Goal: Information Seeking & Learning: Learn about a topic

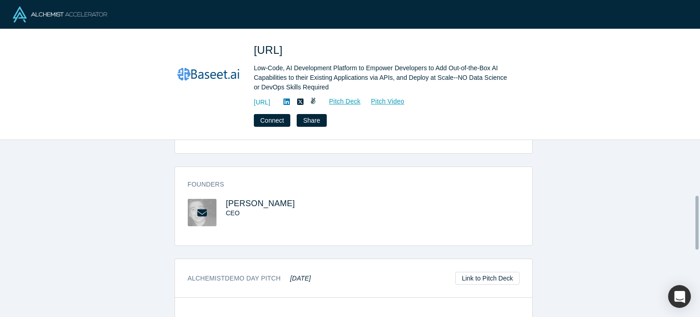
scroll to position [211, 0]
click at [248, 203] on span "Tareq Aljaber" at bounding box center [260, 202] width 69 height 9
click at [290, 100] on icon at bounding box center [286, 101] width 6 height 6
click at [270, 102] on link "https://www.baseet.ai" at bounding box center [262, 102] width 16 height 10
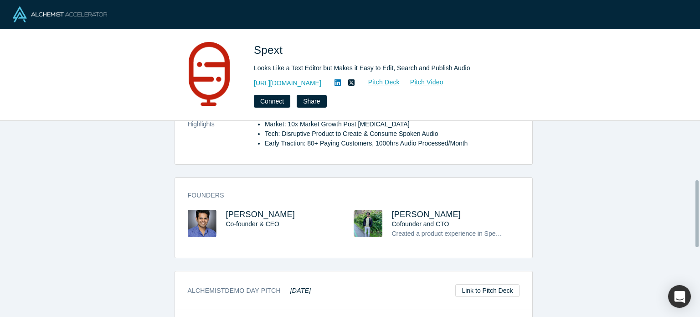
scroll to position [173, 0]
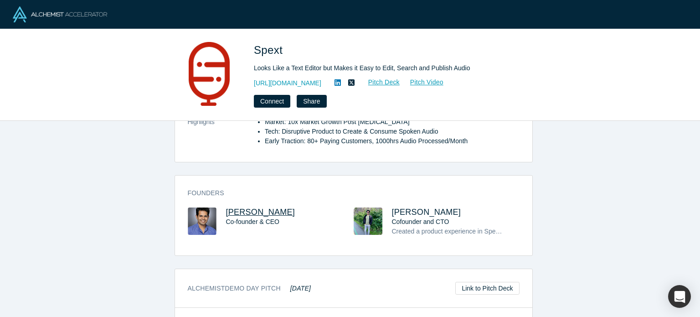
click at [248, 212] on span "Anup Gosavi" at bounding box center [260, 211] width 69 height 9
click at [400, 208] on span "Ashutosh Trivedi" at bounding box center [426, 211] width 69 height 9
drag, startPoint x: 282, startPoint y: 44, endPoint x: 253, endPoint y: 43, distance: 28.7
click at [253, 43] on div "Spext Looks Like a Text Editor but Makes it Easy to Edit, Search and Publish Au…" at bounding box center [350, 75] width 700 height 92
copy span "Spext"
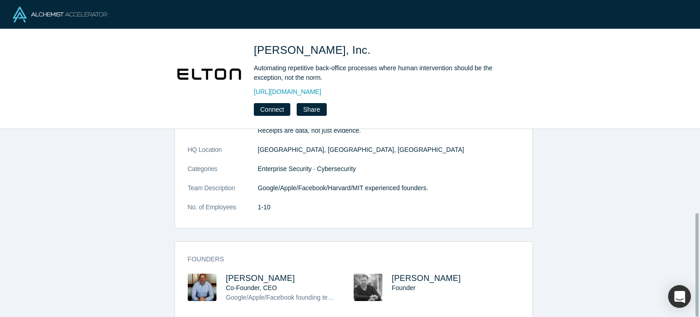
scroll to position [151, 0]
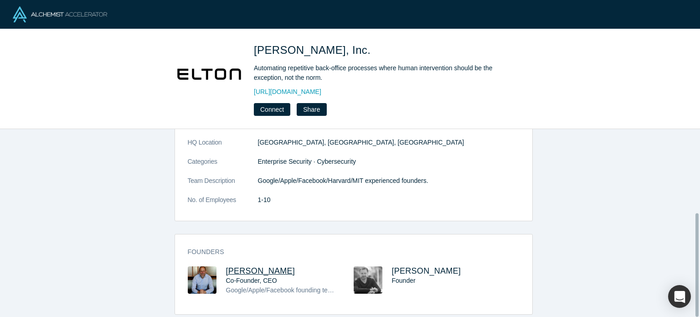
click at [251, 266] on span "Darren Kaplan" at bounding box center [260, 270] width 69 height 9
click at [432, 266] on span "Chris Bourdon" at bounding box center [426, 270] width 69 height 9
click at [289, 92] on link "http://www.eltonai.com" at bounding box center [287, 92] width 67 height 10
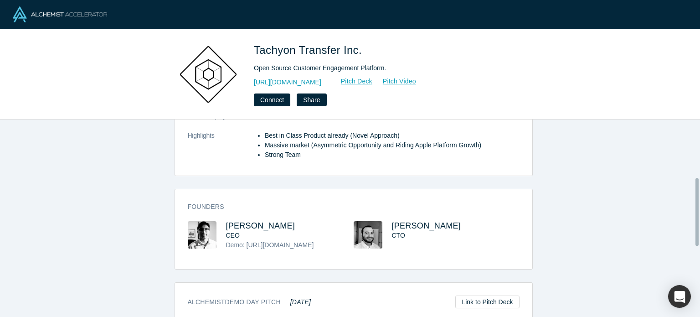
scroll to position [170, 0]
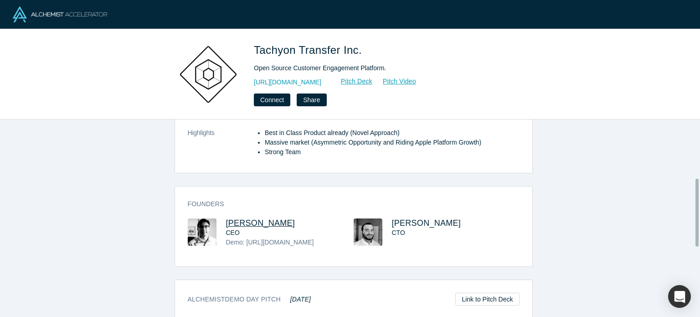
click at [241, 218] on span "[PERSON_NAME]" at bounding box center [260, 222] width 69 height 9
click at [428, 218] on span "[PERSON_NAME]" at bounding box center [426, 222] width 69 height 9
click at [306, 80] on link "http://laudspeaker.com" at bounding box center [287, 82] width 67 height 10
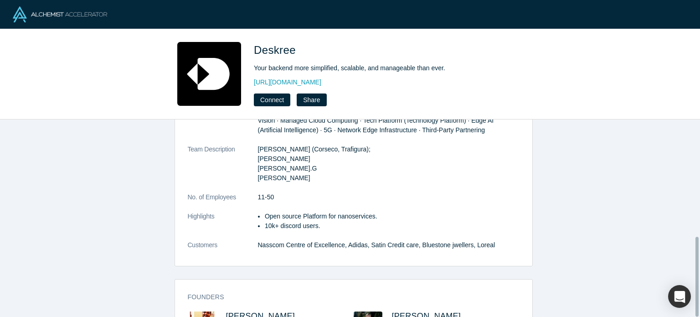
scroll to position [290, 0]
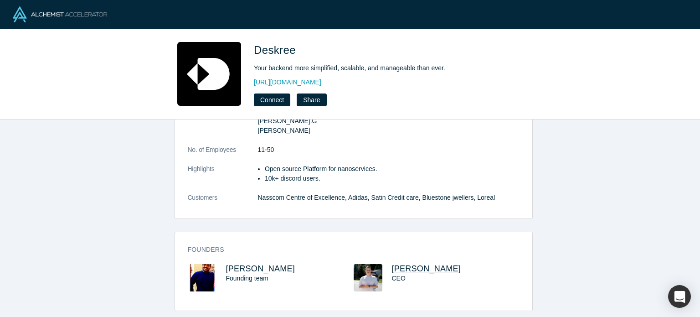
click at [392, 264] on span "Dmytro Grechko" at bounding box center [426, 268] width 69 height 9
click at [237, 264] on span "Vivek Singh" at bounding box center [260, 268] width 69 height 9
drag, startPoint x: 299, startPoint y: 48, endPoint x: 253, endPoint y: 53, distance: 46.3
click at [253, 53] on div "Deskree Your backend more simplified, scalable, and manageable than ever. http:…" at bounding box center [350, 74] width 358 height 64
copy span "Deskree"
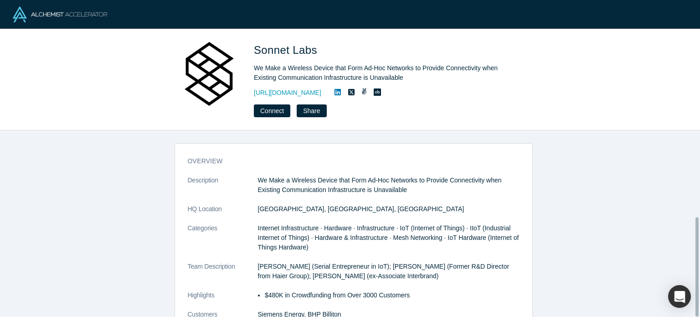
scroll to position [163, 0]
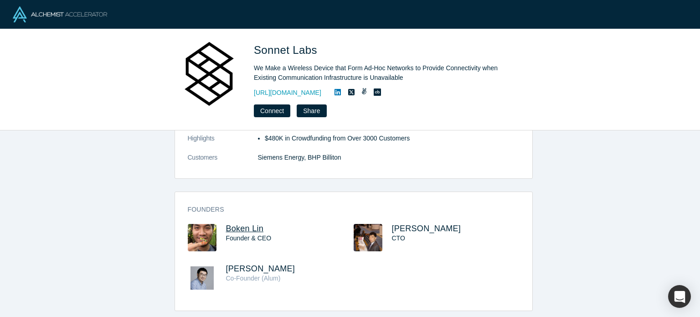
click at [246, 224] on span "Boken Lin" at bounding box center [245, 228] width 38 height 9
click at [257, 264] on span "Randolf Gioro" at bounding box center [260, 268] width 69 height 9
click at [425, 224] on span "Junmin Guo" at bounding box center [426, 228] width 69 height 9
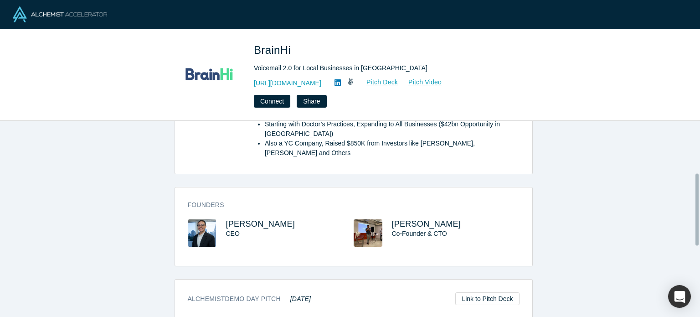
scroll to position [142, 0]
click at [282, 219] on span "Emmanuel Oquendo" at bounding box center [260, 223] width 69 height 9
click at [407, 219] on span "Israel Figueroa Fontánez" at bounding box center [426, 223] width 69 height 9
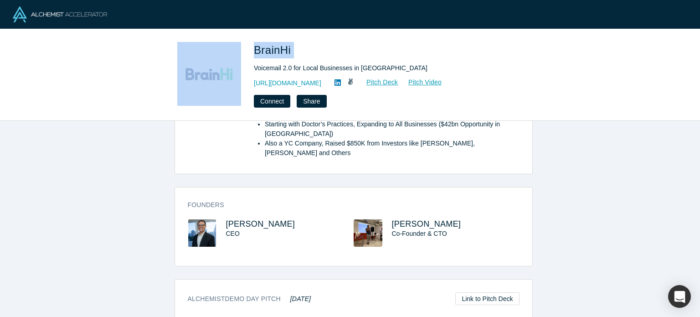
drag, startPoint x: 293, startPoint y: 49, endPoint x: 239, endPoint y: 44, distance: 54.4
click at [239, 44] on div "BrainHi Voicemail 2.0 for Local Businesses in LatAm http://brainhi.com/ Pitch D…" at bounding box center [350, 75] width 358 height 66
copy div "BrainHi"
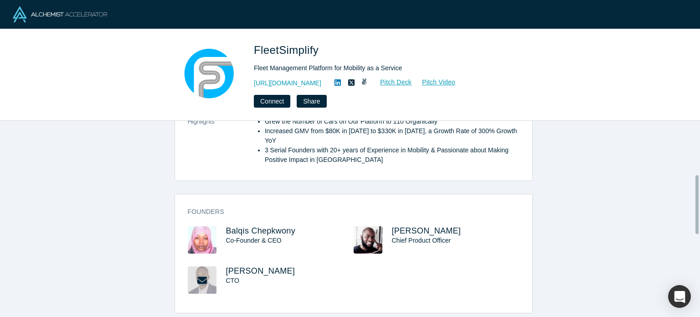
scroll to position [204, 0]
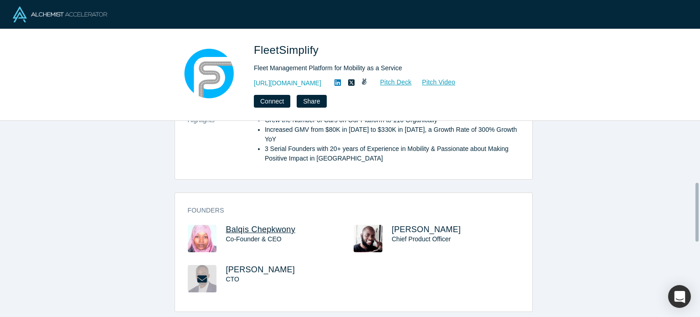
click at [248, 225] on span "Balqis Chepkwony" at bounding box center [260, 229] width 69 height 9
click at [247, 265] on span "[PERSON_NAME]" at bounding box center [260, 269] width 69 height 9
drag, startPoint x: 284, startPoint y: 258, endPoint x: 220, endPoint y: 259, distance: 64.2
click at [220, 265] on div "[PERSON_NAME] CTO" at bounding box center [271, 285] width 166 height 40
copy span "[PERSON_NAME]"
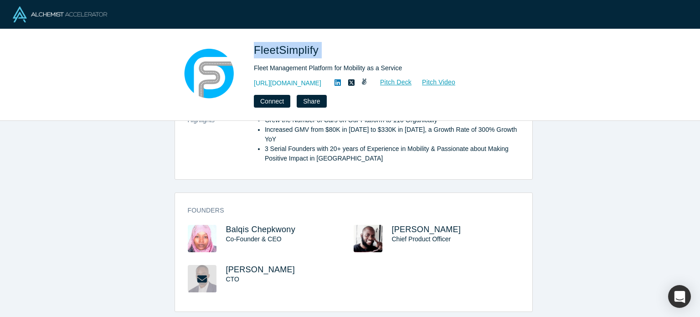
drag, startPoint x: 333, startPoint y: 43, endPoint x: 255, endPoint y: 41, distance: 78.4
click at [255, 41] on div "FleetSimplify Fleet Management Platform for Mobility as a Service http://www.fl…" at bounding box center [350, 75] width 700 height 92
copy span "FleetSimplify"
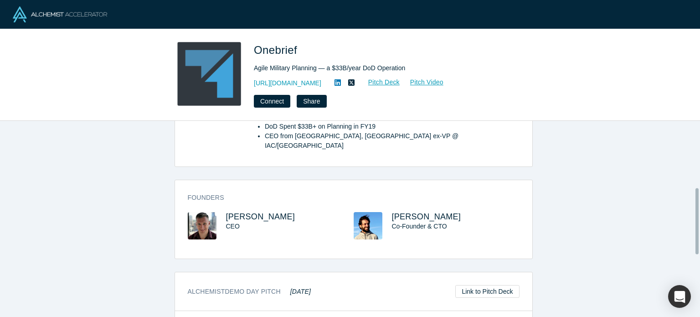
scroll to position [187, 0]
click at [260, 212] on span "Grant Demaree" at bounding box center [260, 216] width 69 height 9
click at [397, 212] on span "Rafa Pereira" at bounding box center [426, 216] width 69 height 9
click at [550, 102] on div "Onebrief Agile Military Planning — a $33B/year DoD Operation https://onebrief.c…" at bounding box center [350, 75] width 700 height 92
drag, startPoint x: 310, startPoint y: 49, endPoint x: 254, endPoint y: 45, distance: 56.2
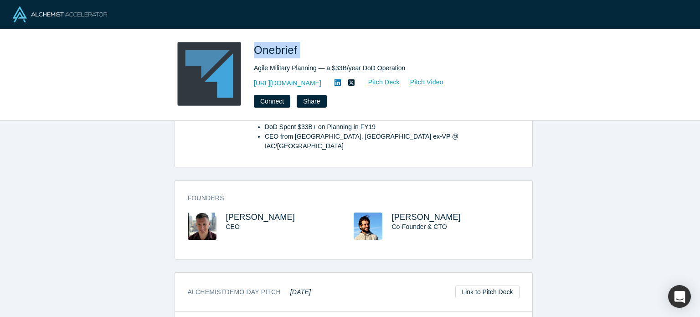
click at [254, 45] on h1 "Onebrief" at bounding box center [381, 50] width 255 height 16
copy span "Onebrief"
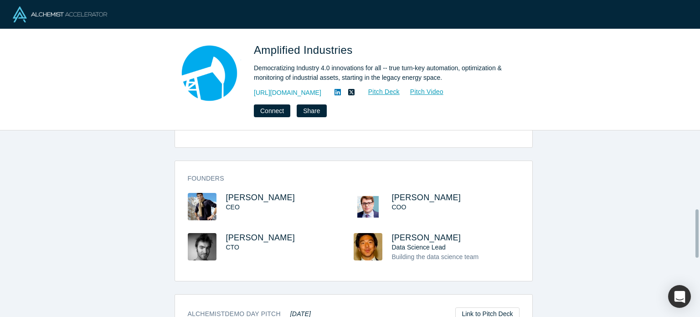
scroll to position [304, 0]
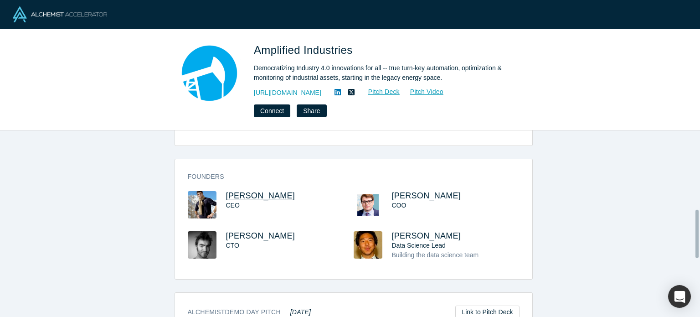
click at [274, 194] on span "[PERSON_NAME]" at bounding box center [260, 195] width 69 height 9
click at [258, 231] on span "[PERSON_NAME]" at bounding box center [260, 235] width 69 height 9
drag, startPoint x: 364, startPoint y: 45, endPoint x: 254, endPoint y: 31, distance: 111.6
click at [254, 31] on div "Amplified Industries Democratizing Industry 4.0 innovations for all -- true tur…" at bounding box center [350, 79] width 700 height 101
copy span "Amplified Industries"
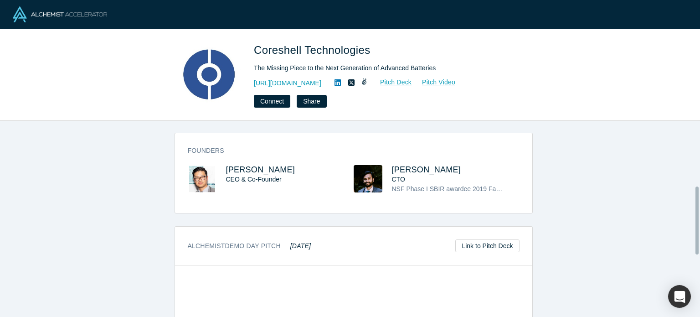
scroll to position [185, 0]
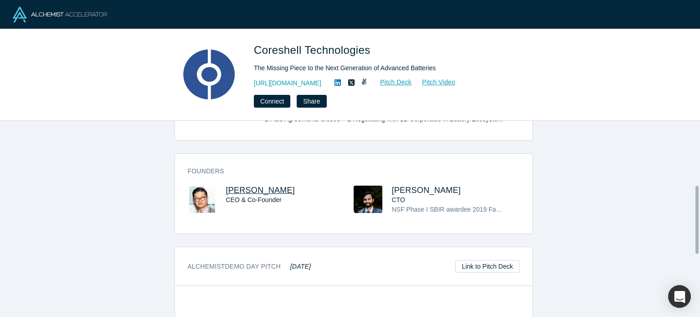
click at [247, 191] on span "[PERSON_NAME]" at bounding box center [260, 189] width 69 height 9
click at [404, 187] on span "[PERSON_NAME]" at bounding box center [426, 189] width 69 height 9
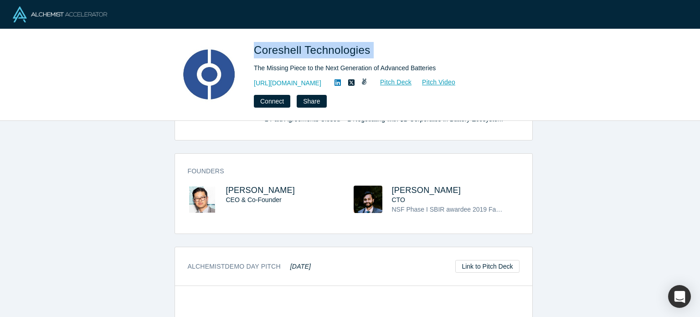
drag, startPoint x: 367, startPoint y: 46, endPoint x: 253, endPoint y: 39, distance: 114.1
click at [253, 39] on div "Coreshell Technologies The Missing Piece to the Next Generation of Advanced Bat…" at bounding box center [350, 75] width 700 height 92
copy span "Coreshell Technologies"
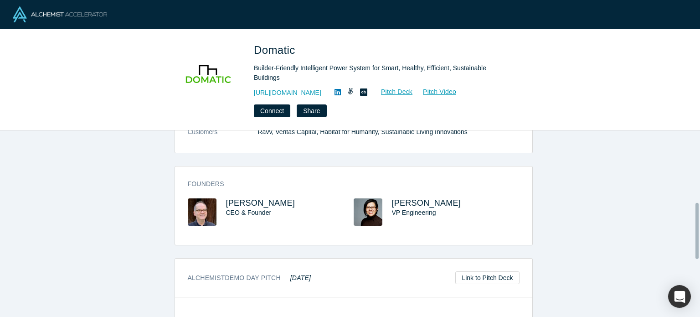
scroll to position [240, 0]
click at [255, 200] on span "Jim Baldwin" at bounding box center [260, 201] width 69 height 9
drag, startPoint x: 299, startPoint y: 46, endPoint x: 251, endPoint y: 45, distance: 48.3
click at [251, 45] on div "Domatic Builder-Friendly Intelligent Power System for Smart, Healthy, Efficient…" at bounding box center [350, 79] width 358 height 75
copy span "Domatic"
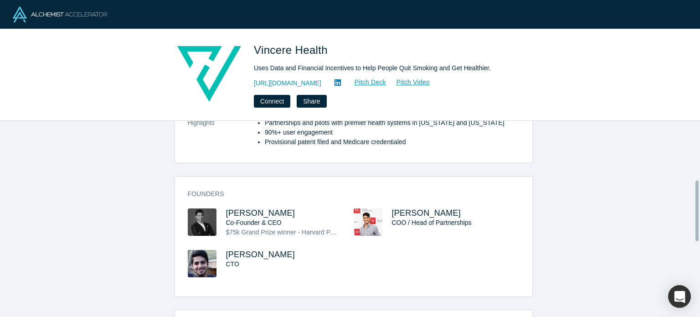
scroll to position [193, 0]
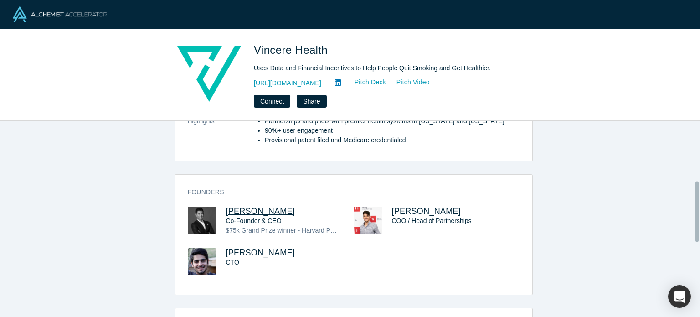
click at [245, 210] on span "Shalen De Silva" at bounding box center [260, 210] width 69 height 9
click at [244, 249] on span "Hadi Javeed" at bounding box center [260, 252] width 69 height 9
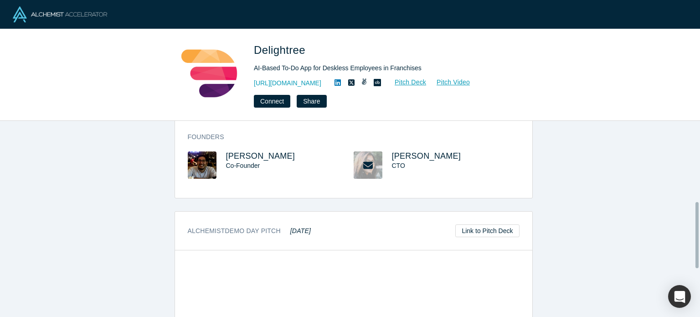
scroll to position [238, 0]
click at [249, 156] on span "[PERSON_NAME]" at bounding box center [260, 156] width 69 height 9
click at [418, 156] on span "Madhulika Mukherjee" at bounding box center [426, 156] width 69 height 9
drag, startPoint x: 311, startPoint y: 53, endPoint x: 248, endPoint y: 41, distance: 64.0
click at [248, 41] on div "Delightree AI-Based To-Do App for Deskless Employees in Franchises https://www.…" at bounding box center [350, 75] width 700 height 92
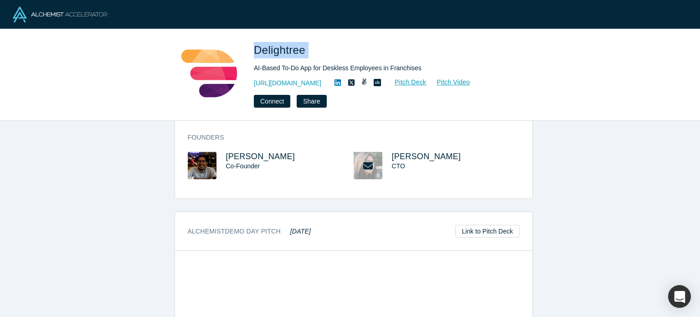
copy span "Delightree"
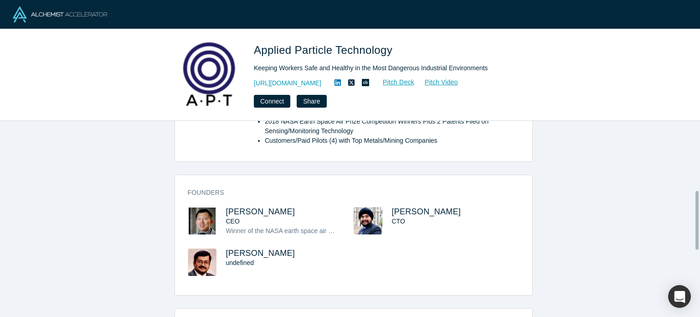
scroll to position [231, 0]
click at [243, 206] on span "Jiaxi Fang" at bounding box center [260, 210] width 69 height 9
click at [341, 83] on icon at bounding box center [337, 82] width 6 height 7
drag, startPoint x: 267, startPoint y: 189, endPoint x: 223, endPoint y: 191, distance: 43.8
click at [226, 206] on h3 "Jiaxi Fang" at bounding box center [281, 211] width 111 height 10
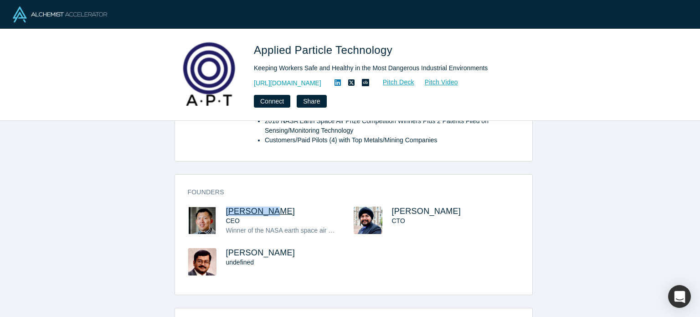
copy span "Jiaxi Fang"
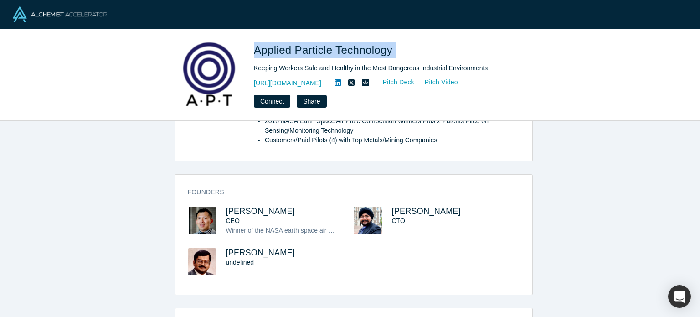
drag, startPoint x: 350, startPoint y: 51, endPoint x: 255, endPoint y: 41, distance: 96.2
click at [255, 41] on div "Applied Particle Technology Keeping Workers Safe and Healthy in the Most Danger…" at bounding box center [350, 75] width 700 height 92
copy span "Applied Particle Technology"
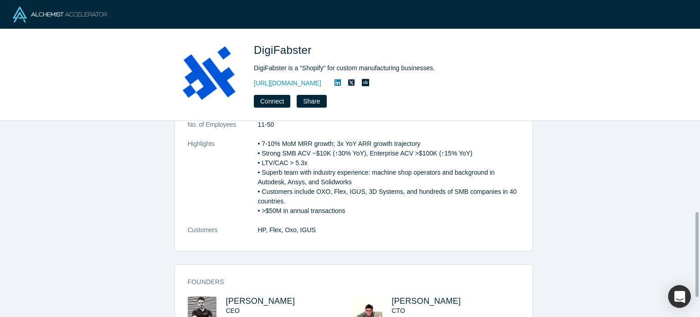
scroll to position [256, 0]
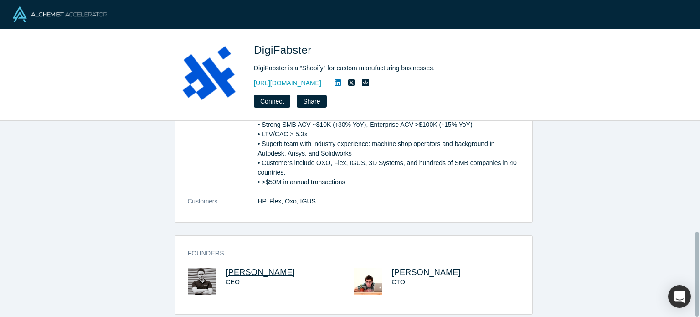
click at [246, 267] on span "Const Ivanov" at bounding box center [260, 271] width 69 height 9
click at [418, 267] on span "Dmitry Vlasov" at bounding box center [426, 271] width 69 height 9
drag, startPoint x: 275, startPoint y: 263, endPoint x: 224, endPoint y: 254, distance: 52.4
click at [224, 254] on div "Founders Const Ivanov CEO Dmitry Vlasov CTO" at bounding box center [353, 278] width 357 height 72
copy span "Const Ivanov"
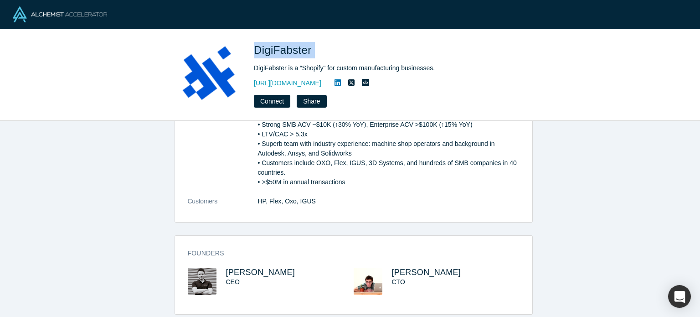
drag, startPoint x: 318, startPoint y: 52, endPoint x: 254, endPoint y: 46, distance: 65.0
click at [254, 46] on h1 "DigiFabster" at bounding box center [381, 50] width 255 height 16
copy span "DigiFabster"
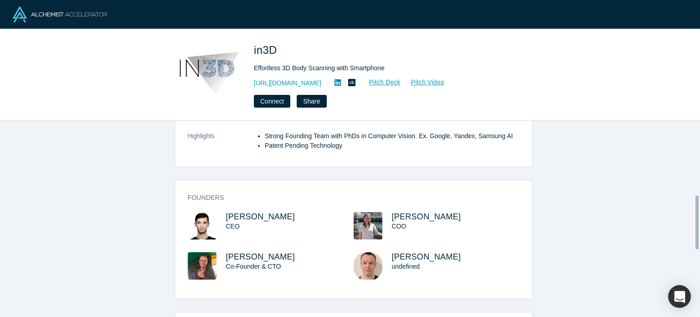
scroll to position [271, 0]
click at [264, 219] on span "[PERSON_NAME]" at bounding box center [260, 215] width 69 height 9
click at [231, 256] on span "[PERSON_NAME]" at bounding box center [260, 255] width 69 height 9
click at [334, 80] on icon at bounding box center [337, 82] width 6 height 6
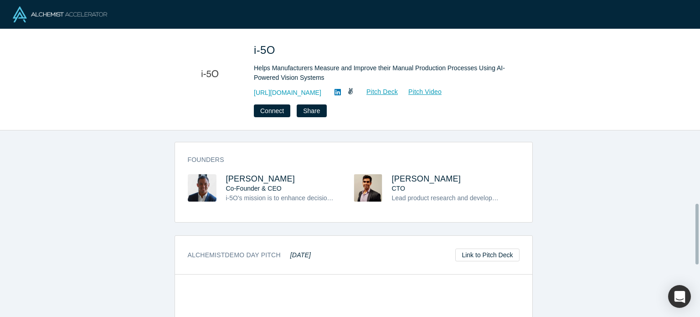
scroll to position [227, 0]
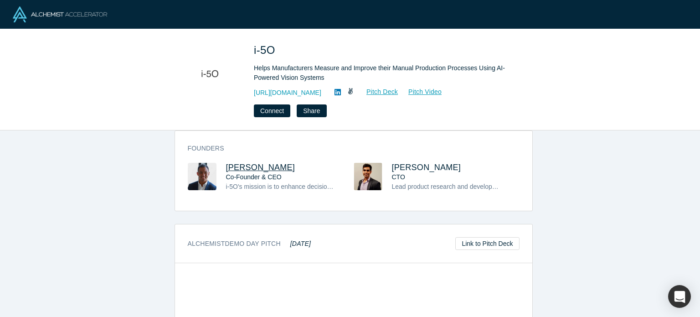
click at [252, 166] on span "[PERSON_NAME]" at bounding box center [260, 167] width 69 height 9
click at [396, 165] on span "[PERSON_NAME]" at bounding box center [426, 167] width 69 height 9
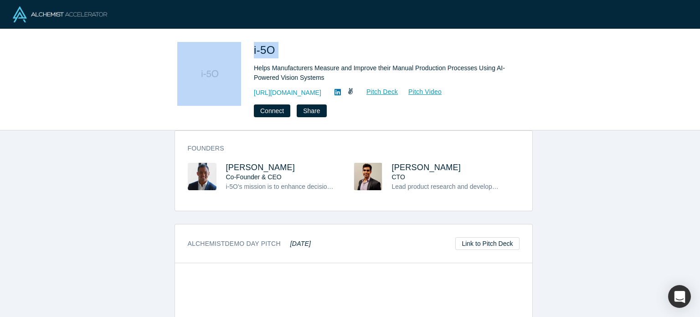
drag, startPoint x: 277, startPoint y: 49, endPoint x: 225, endPoint y: 52, distance: 52.9
click at [225, 52] on div "i-5O Helps Manufacturers Measure and Improve their Manual Production Processes …" at bounding box center [350, 79] width 358 height 75
copy div "i-5O"
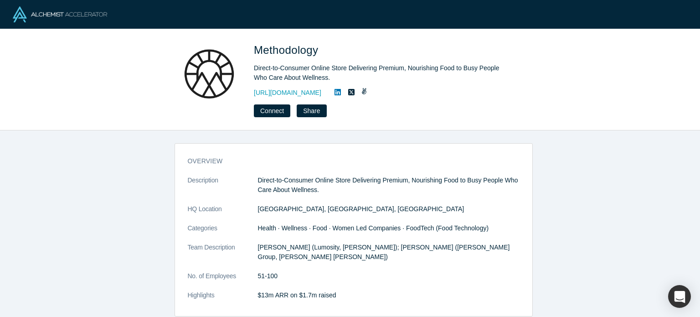
scroll to position [135, 0]
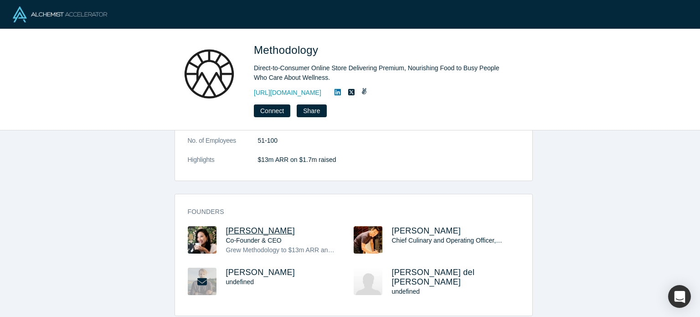
click at [234, 226] on span "Julie Nguyen" at bounding box center [260, 230] width 69 height 9
click at [408, 226] on span "Stephen Liu" at bounding box center [426, 230] width 69 height 9
drag, startPoint x: 321, startPoint y: 49, endPoint x: 255, endPoint y: 49, distance: 66.5
click at [255, 49] on h1 "Methodology" at bounding box center [381, 50] width 255 height 16
copy span "Methodology"
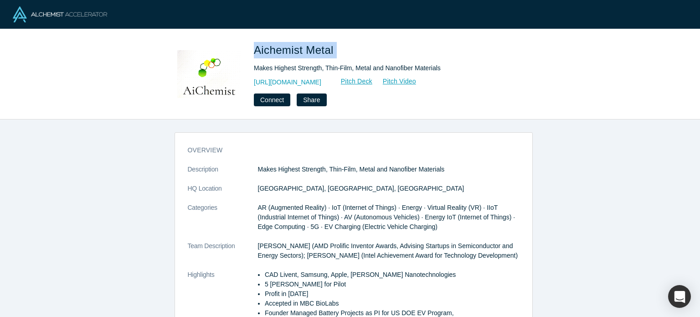
click at [257, 31] on div "Aichemist Metal Makes Highest Strength, Thin-Film, Metal and Nanofiber Material…" at bounding box center [350, 74] width 700 height 90
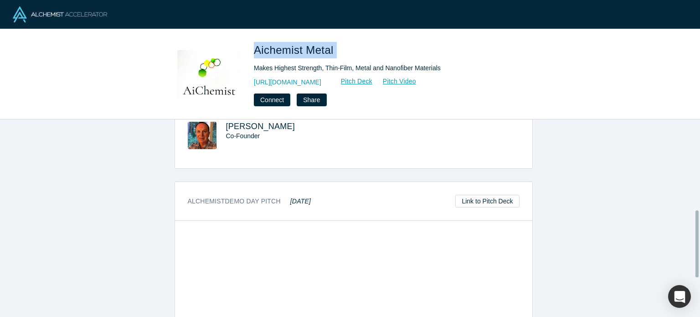
scroll to position [270, 0]
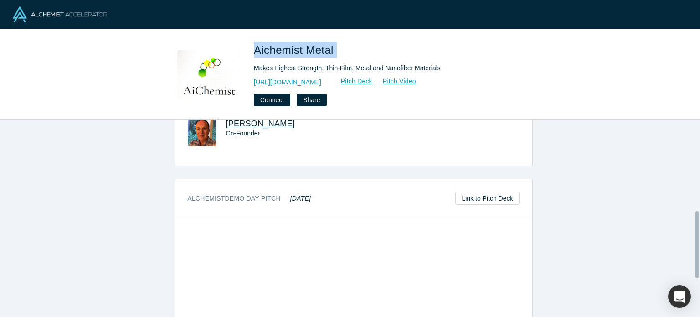
click at [235, 125] on span "Sergey Lopatin" at bounding box center [260, 123] width 69 height 9
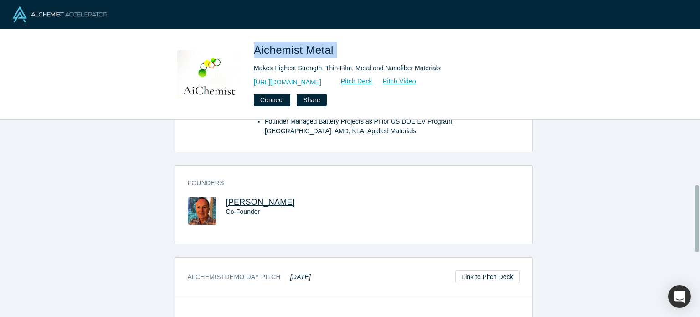
scroll to position [191, 0]
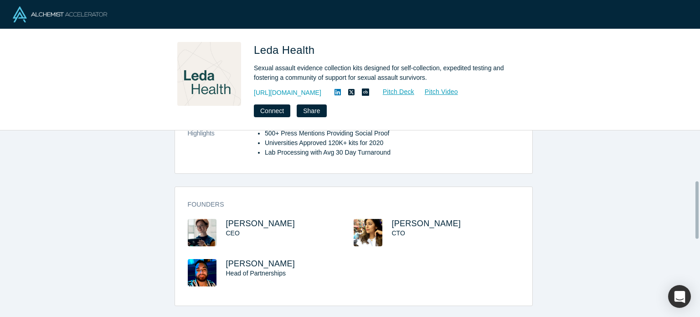
scroll to position [164, 0]
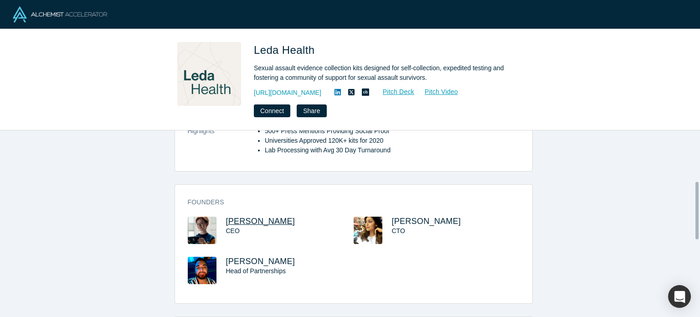
click at [274, 220] on span "Madison Campbell" at bounding box center [260, 220] width 69 height 9
click at [423, 222] on span "Liesel Vaidya" at bounding box center [426, 220] width 69 height 9
drag, startPoint x: 302, startPoint y: 220, endPoint x: 221, endPoint y: 212, distance: 81.4
click at [221, 212] on div "Founders Madison Campbell CEO Liesel Vaidya CTO John Rodriguez Head of Partners…" at bounding box center [353, 247] width 357 height 112
copy span "Madison Campbell"
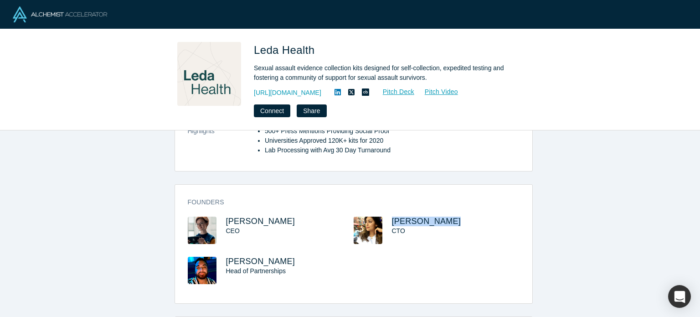
drag, startPoint x: 443, startPoint y: 217, endPoint x: 386, endPoint y: 216, distance: 56.9
click at [386, 216] on div "Liesel Vaidya CTO" at bounding box center [436, 236] width 166 height 40
copy span "Liesel Vaidya"
drag, startPoint x: 314, startPoint y: 52, endPoint x: 253, endPoint y: 46, distance: 60.9
click at [254, 46] on span "Leda Health" at bounding box center [286, 50] width 64 height 12
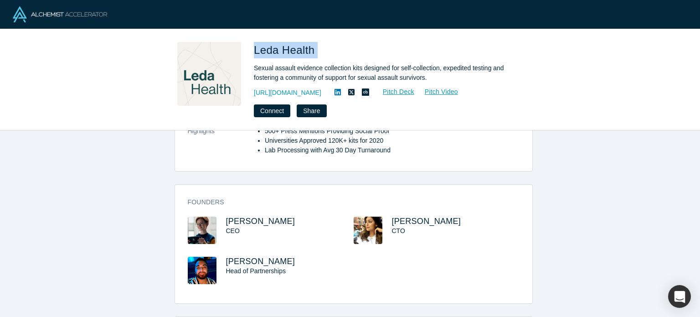
copy span "Leda Health"
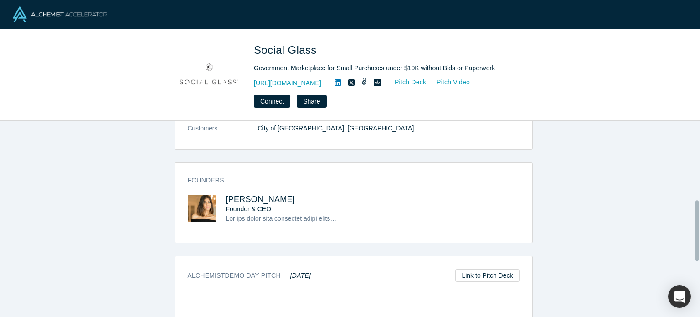
scroll to position [256, 0]
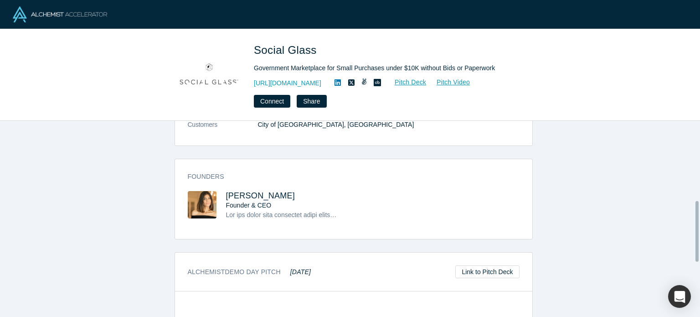
click at [245, 200] on div "Founder & CEO" at bounding box center [281, 205] width 111 height 10
click at [245, 191] on span "Paola Santana" at bounding box center [260, 195] width 69 height 9
drag, startPoint x: 280, startPoint y: 185, endPoint x: 222, endPoint y: 184, distance: 57.9
click at [226, 191] on h3 "Paola Santana" at bounding box center [281, 196] width 111 height 10
copy span "Paola Santana"
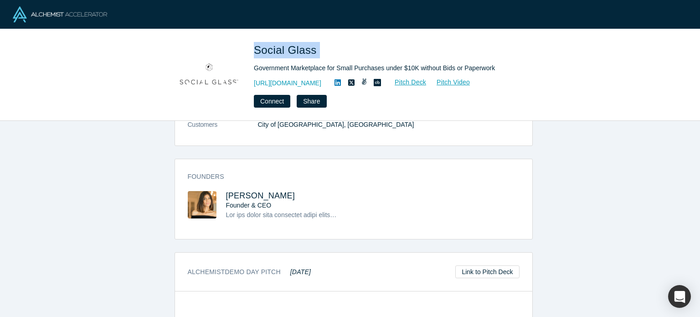
drag, startPoint x: 316, startPoint y: 49, endPoint x: 251, endPoint y: 51, distance: 65.6
click at [251, 51] on div "Social Glass Government Marketplace for Small Purchases under $10K without Bids…" at bounding box center [350, 75] width 358 height 66
copy span "Social Glass"
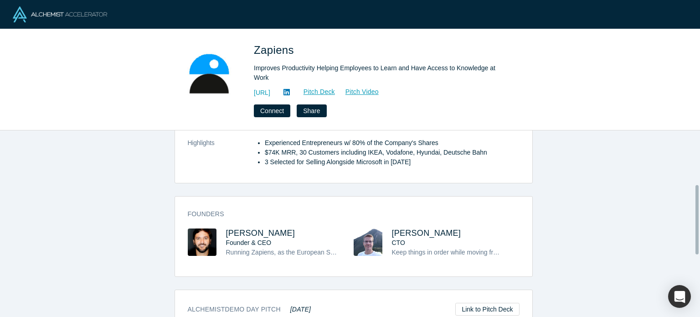
scroll to position [149, 0]
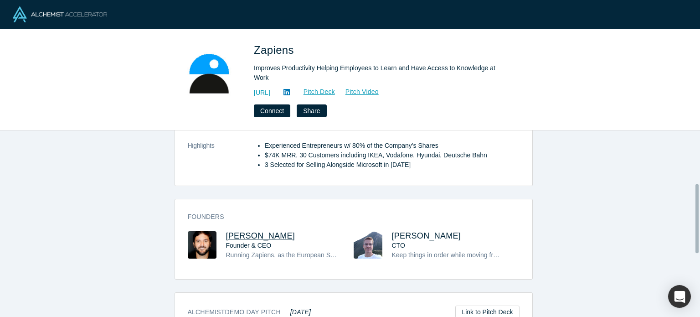
click at [249, 231] on span "[PERSON_NAME]" at bounding box center [260, 235] width 69 height 9
click at [395, 231] on span "[PERSON_NAME]" at bounding box center [426, 235] width 69 height 9
drag, startPoint x: 287, startPoint y: 217, endPoint x: 222, endPoint y: 211, distance: 65.8
click at [226, 231] on h3 "Daniel Suárez" at bounding box center [281, 236] width 111 height 10
copy span "Daniel Suárez"
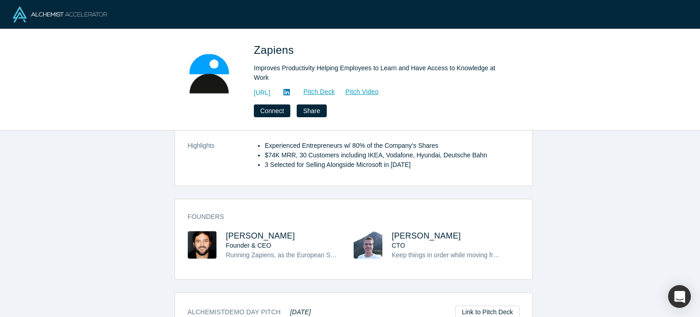
click at [290, 48] on span "Zapiens" at bounding box center [275, 50] width 43 height 12
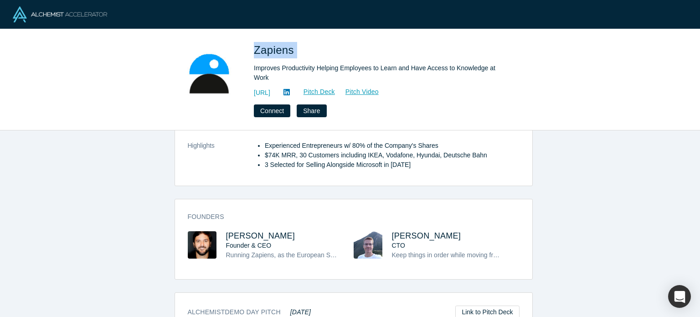
click at [290, 48] on span "Zapiens" at bounding box center [275, 50] width 43 height 12
copy span "Zapiens"
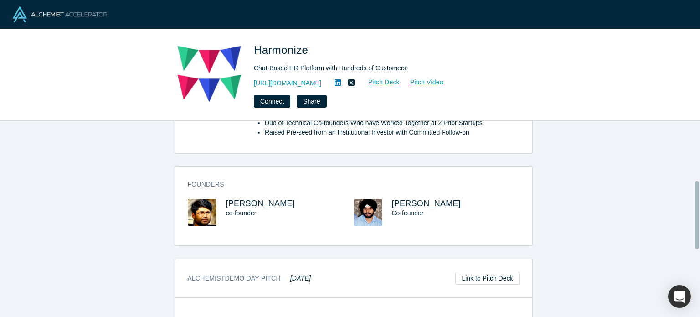
scroll to position [171, 0]
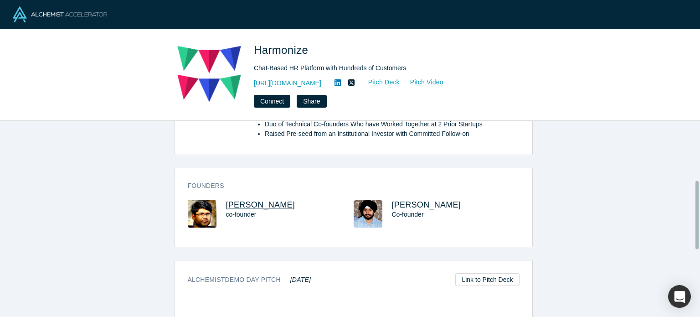
click at [241, 201] on span "[PERSON_NAME]" at bounding box center [260, 204] width 69 height 9
click at [404, 200] on span "[PERSON_NAME]" at bounding box center [426, 204] width 69 height 9
drag, startPoint x: 310, startPoint y: 44, endPoint x: 254, endPoint y: 52, distance: 56.6
click at [254, 52] on h1 "Harmonize" at bounding box center [381, 50] width 255 height 16
copy span "Harmonize"
